Goal: Check status: Check status

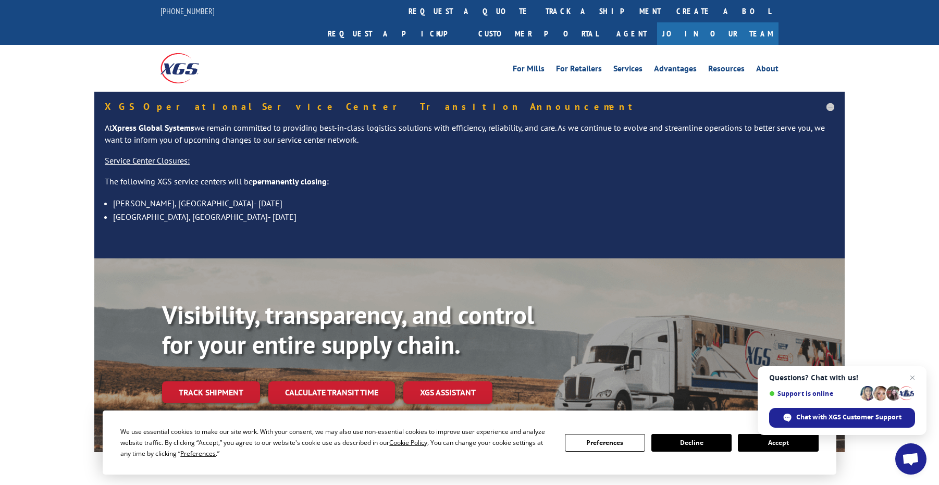
drag, startPoint x: 432, startPoint y: 8, endPoint x: 484, endPoint y: 55, distance: 70.9
click at [538, 8] on link "track a shipment" at bounding box center [603, 11] width 131 height 22
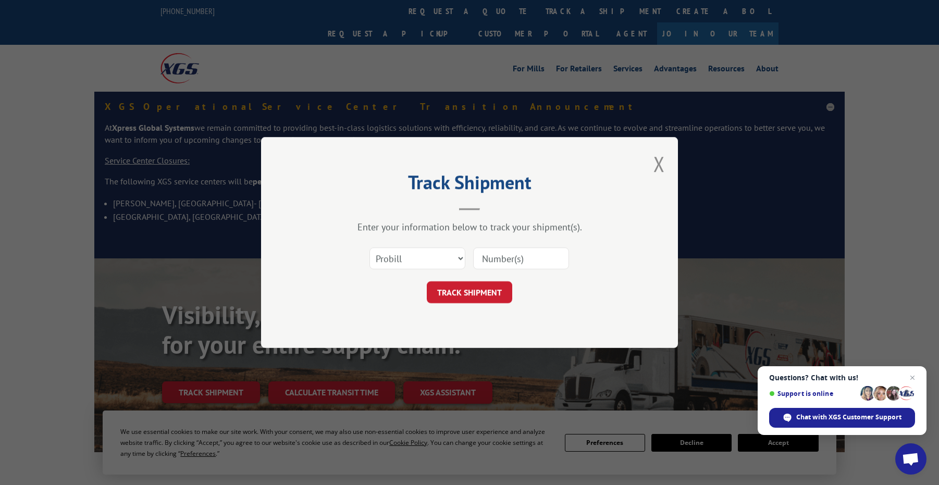
click at [511, 256] on input at bounding box center [521, 259] width 96 height 22
type input "08252025"
click at [485, 288] on button "TRACK SHIPMENT" at bounding box center [469, 293] width 85 height 22
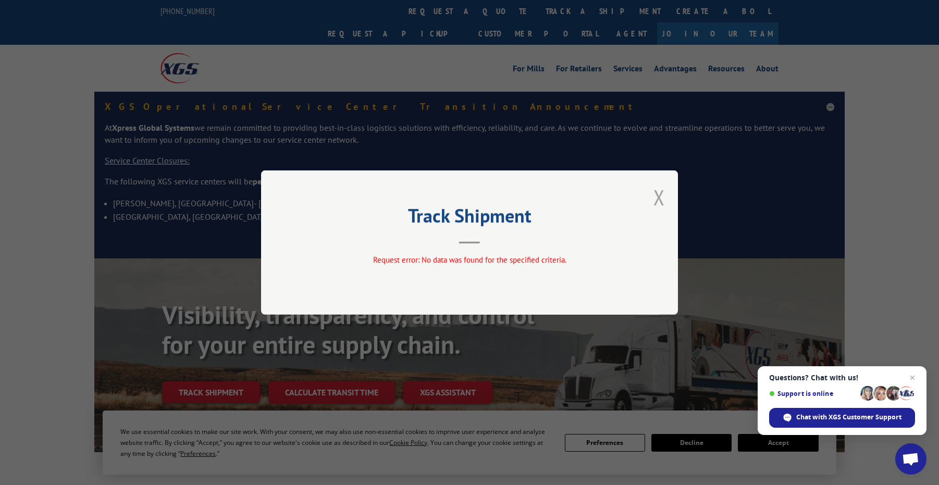
click at [659, 199] on button "Close modal" at bounding box center [659, 198] width 11 height 28
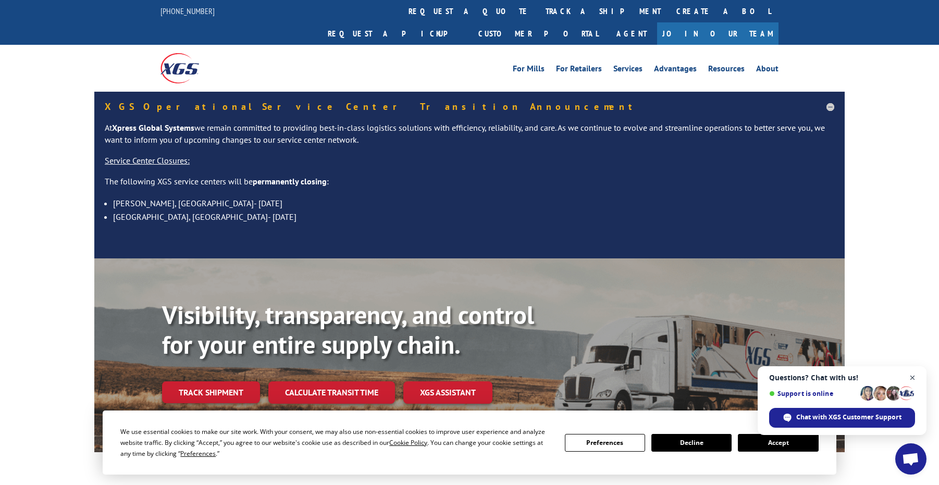
click at [911, 377] on span "Open chat" at bounding box center [913, 378] width 13 height 13
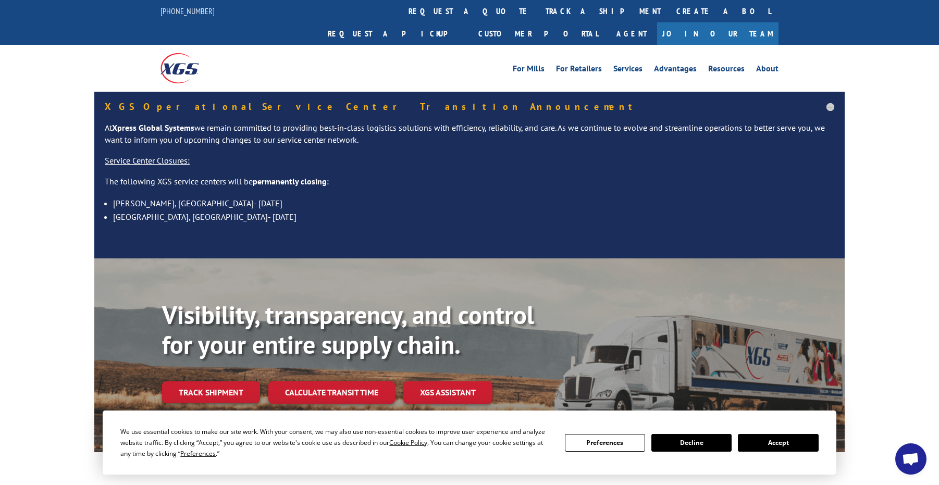
drag, startPoint x: 433, startPoint y: 9, endPoint x: 452, endPoint y: 31, distance: 28.8
click at [538, 9] on link "track a shipment" at bounding box center [603, 11] width 131 height 22
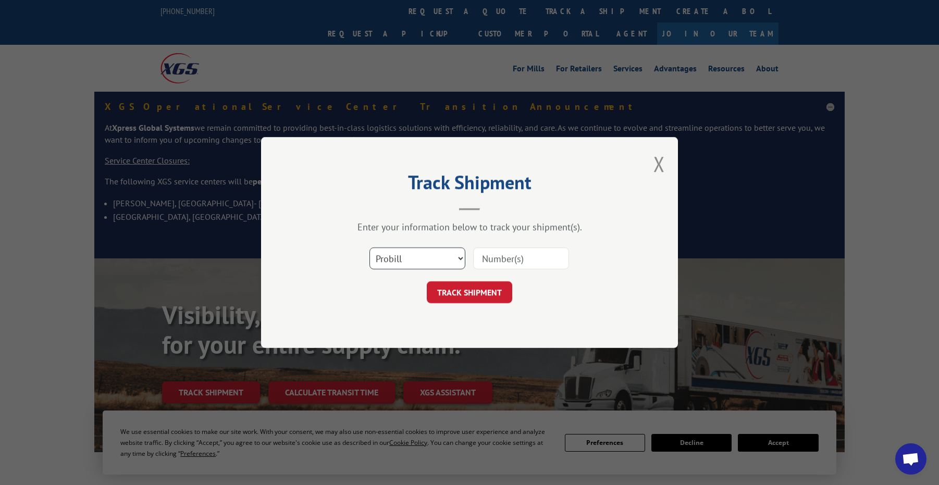
click at [446, 257] on select "Select category... Probill BOL PO" at bounding box center [418, 259] width 96 height 22
select select "bol"
click at [370, 248] on select "Select category... Probill BOL PO" at bounding box center [418, 259] width 96 height 22
click at [518, 258] on input at bounding box center [521, 259] width 96 height 22
type input "08252025"
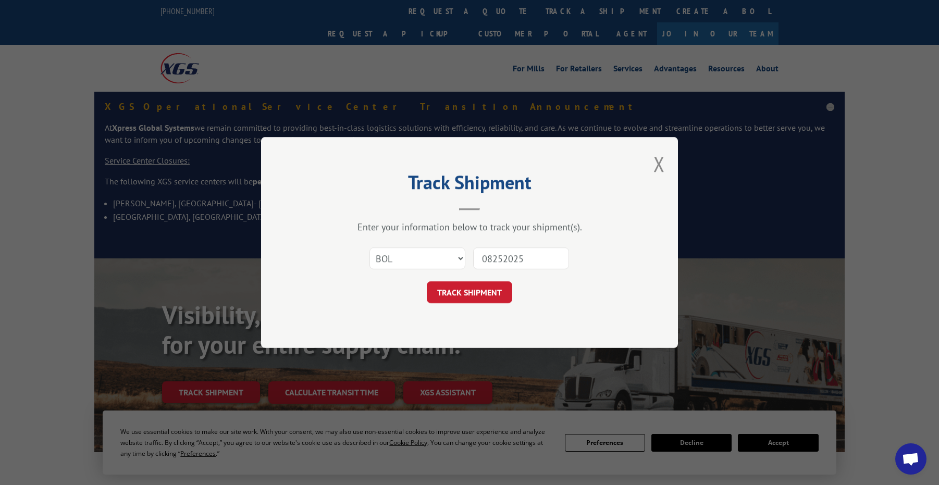
click button "TRACK SHIPMENT" at bounding box center [469, 293] width 85 height 22
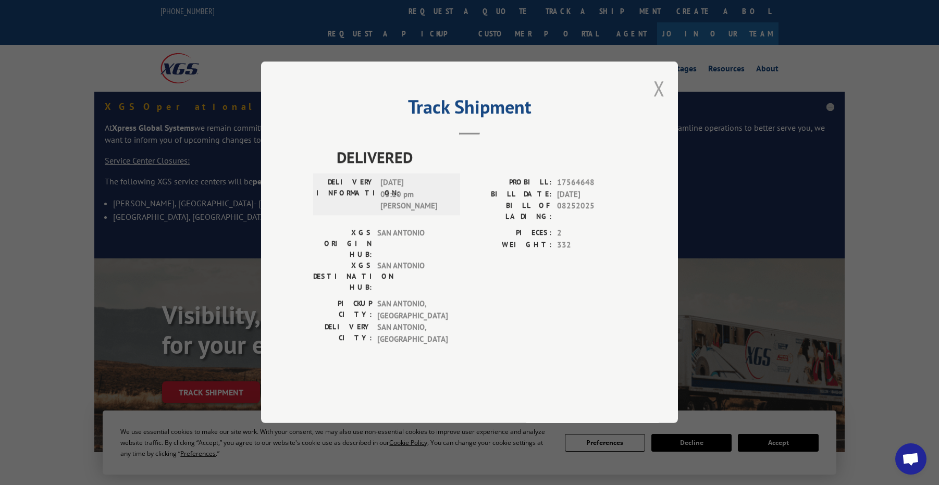
click at [657, 102] on button "Close modal" at bounding box center [659, 89] width 11 height 28
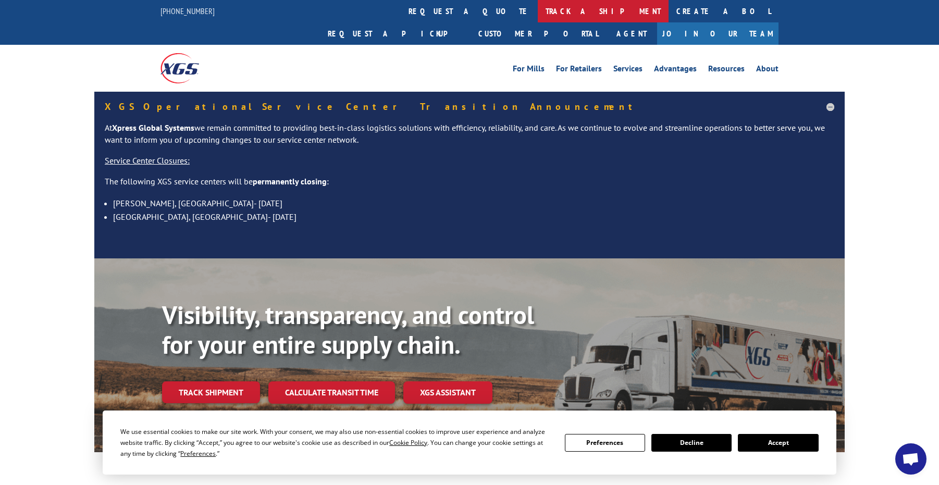
click at [538, 6] on link "track a shipment" at bounding box center [603, 11] width 131 height 22
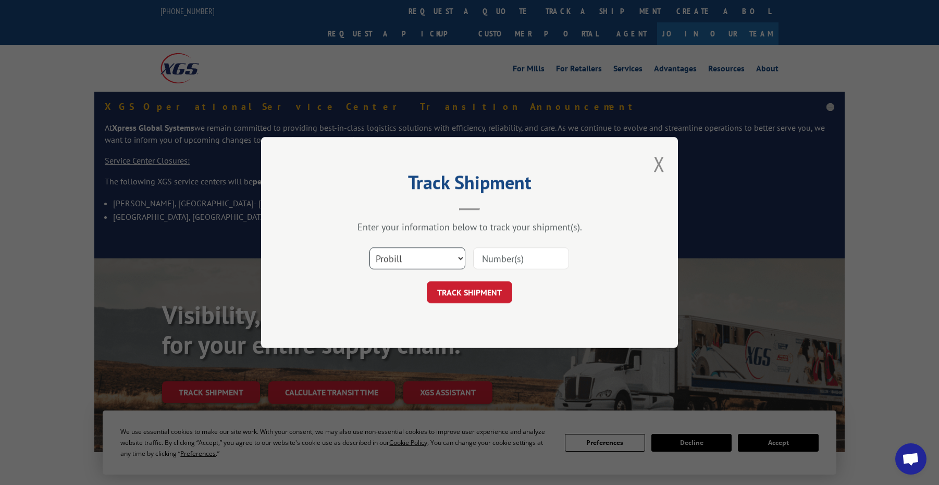
click at [439, 259] on select "Select category... Probill BOL PO" at bounding box center [418, 259] width 96 height 22
select select "po"
click at [370, 248] on select "Select category... Probill BOL PO" at bounding box center [418, 259] width 96 height 22
drag, startPoint x: 511, startPoint y: 255, endPoint x: 521, endPoint y: 259, distance: 10.6
click at [511, 255] on input at bounding box center [521, 259] width 96 height 22
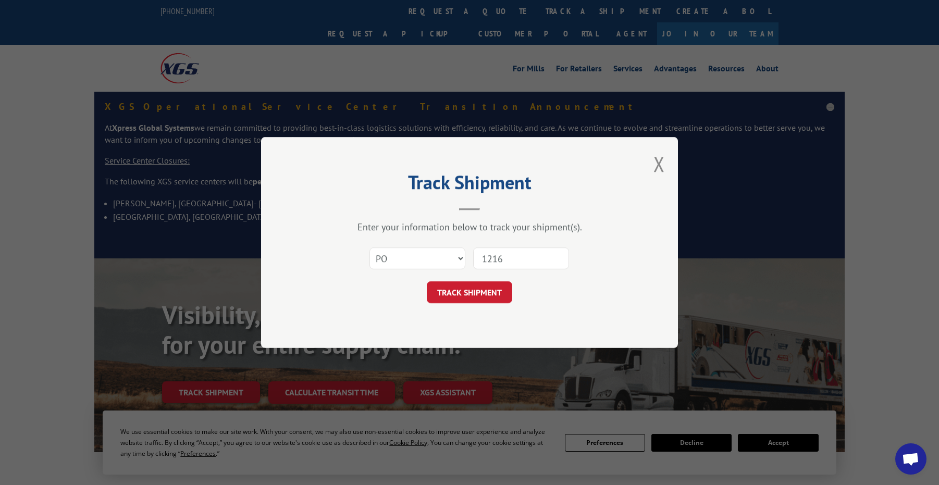
type input "12169"
click button "TRACK SHIPMENT" at bounding box center [469, 293] width 85 height 22
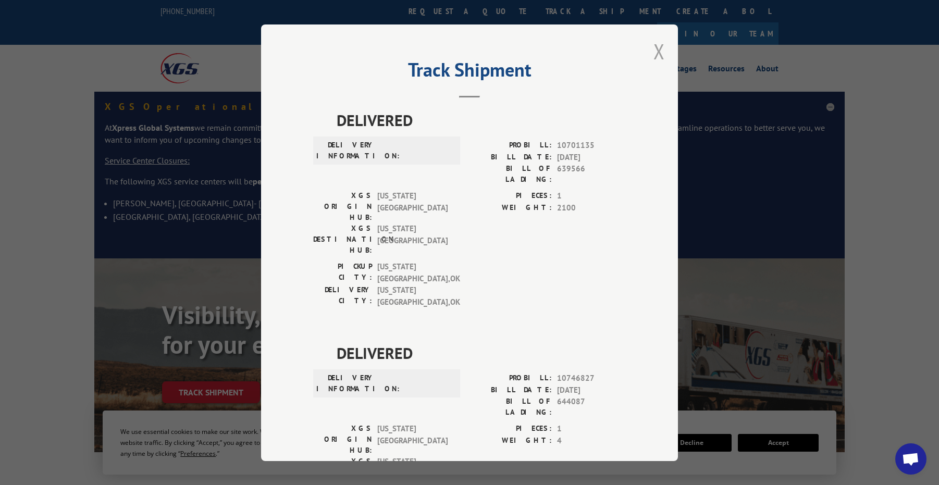
drag, startPoint x: 650, startPoint y: 46, endPoint x: 655, endPoint y: 49, distance: 6.1
click at [650, 46] on div "Track Shipment DELIVERED DELIVERY INFORMATION: PROBILL: 10701135 BILL DATE: [DA…" at bounding box center [469, 243] width 417 height 437
click at [654, 52] on button "Close modal" at bounding box center [659, 52] width 11 height 28
